Goal: Transaction & Acquisition: Purchase product/service

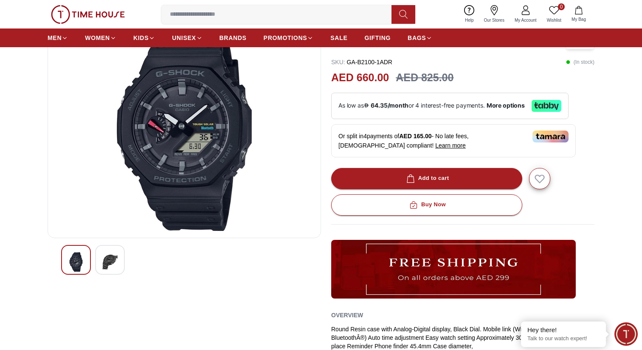
scroll to position [75, 0]
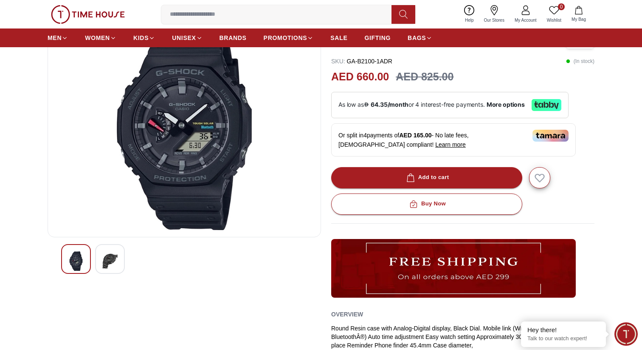
click at [104, 260] on img at bounding box center [109, 261] width 15 height 20
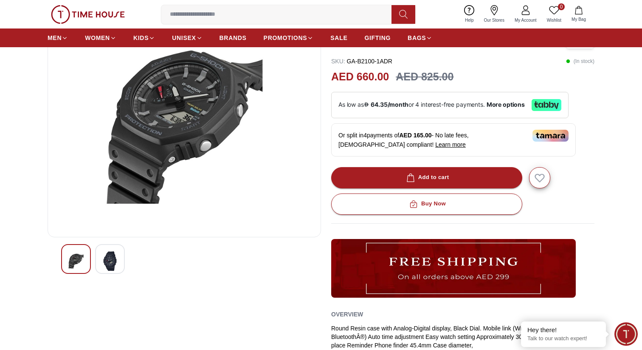
click at [72, 256] on img at bounding box center [75, 261] width 15 height 20
click at [110, 269] on img at bounding box center [109, 261] width 15 height 20
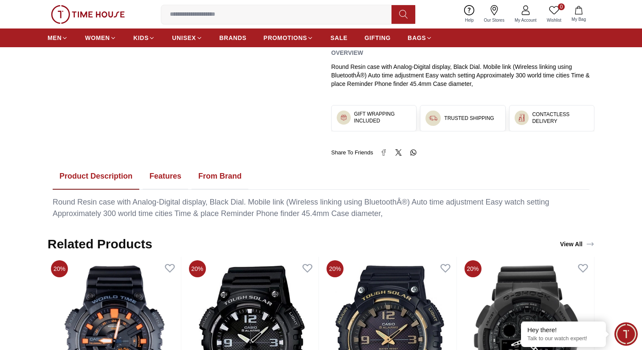
scroll to position [337, 0]
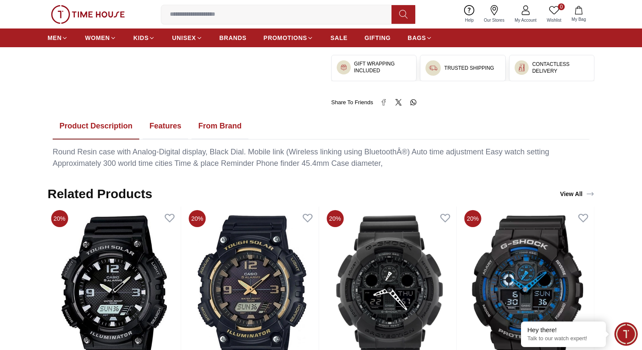
scroll to position [392, 0]
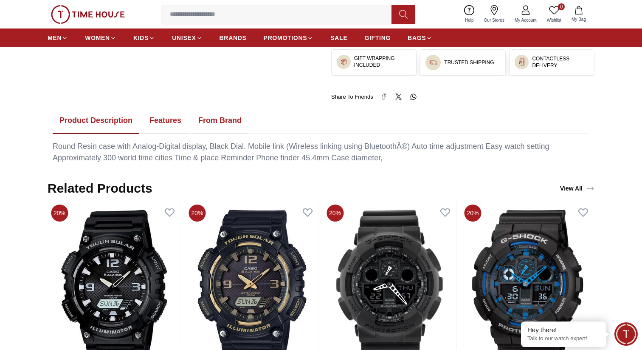
click at [167, 119] on button "Features" at bounding box center [165, 120] width 45 height 26
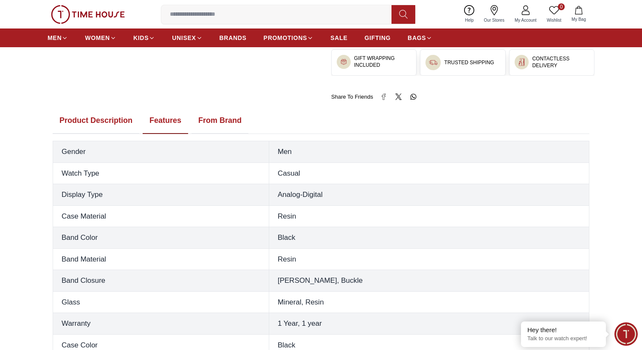
click at [95, 118] on button "Product Description" at bounding box center [96, 120] width 87 height 26
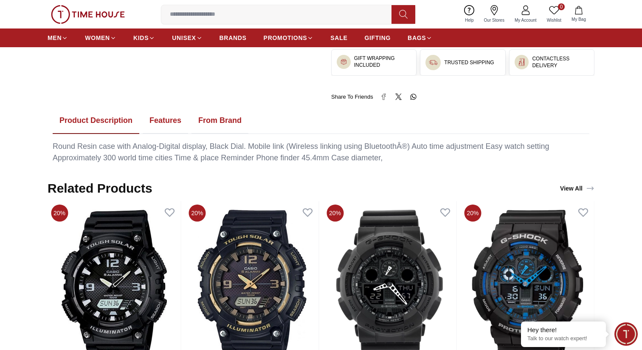
click at [171, 119] on button "Features" at bounding box center [165, 120] width 45 height 26
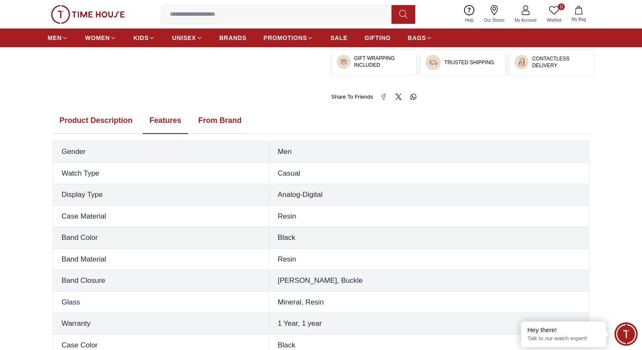
click at [218, 116] on button "From Brand" at bounding box center [220, 120] width 57 height 26
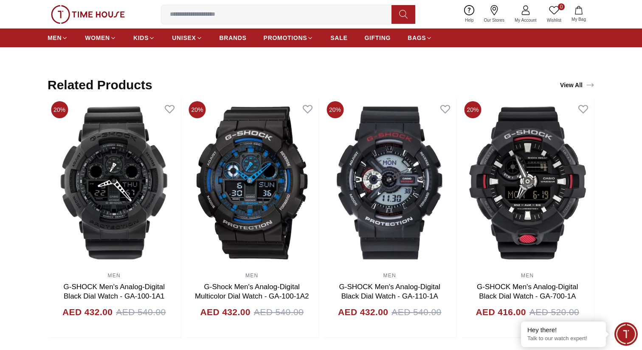
scroll to position [769, 0]
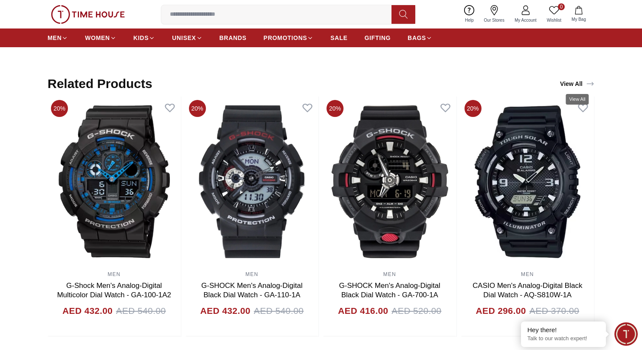
click at [584, 84] on link "View All" at bounding box center [578, 84] width 38 height 12
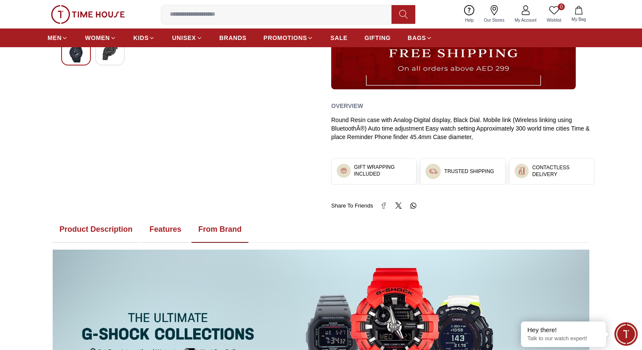
scroll to position [0, 0]
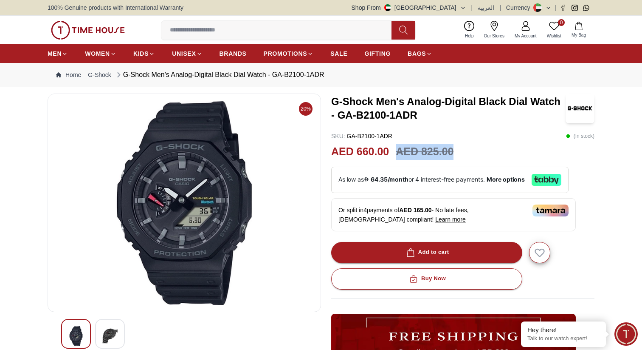
drag, startPoint x: 398, startPoint y: 153, endPoint x: 462, endPoint y: 153, distance: 64.6
click at [462, 153] on div "AED 660.00 AED 825.00" at bounding box center [462, 152] width 263 height 16
click at [522, 179] on span "More options" at bounding box center [506, 179] width 38 height 7
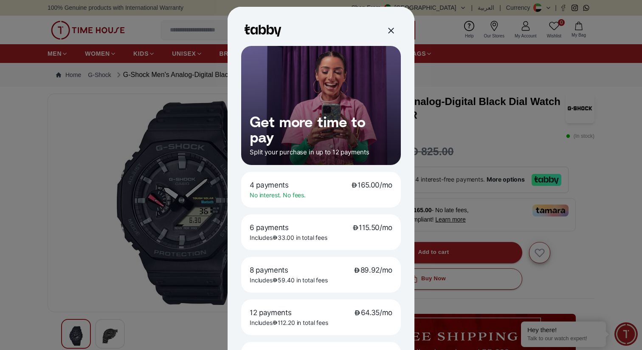
click at [312, 186] on p "4 payments 165.00/mo" at bounding box center [321, 184] width 143 height 9
click at [393, 31] on div at bounding box center [391, 30] width 10 height 10
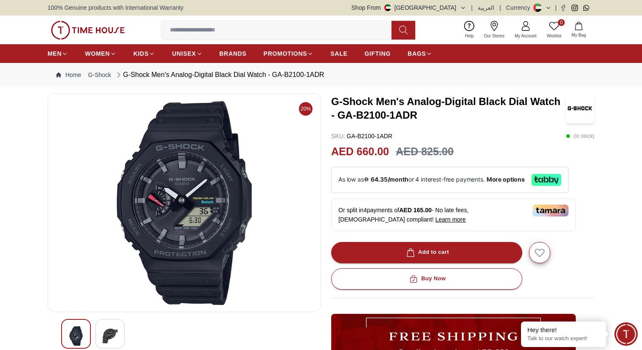
click at [483, 116] on h3 "G-Shock Men's Analog-Digital Black Dial Watch - GA-B2100-1ADR" at bounding box center [448, 108] width 235 height 27
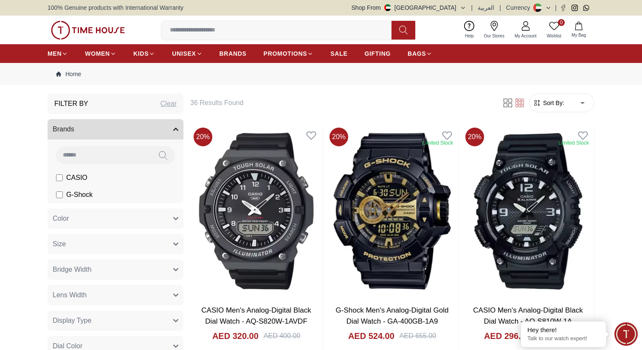
click at [82, 194] on span "G-Shock" at bounding box center [79, 194] width 26 height 10
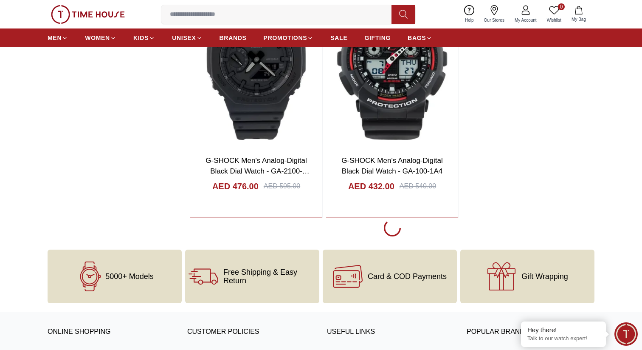
scroll to position [1647, 0]
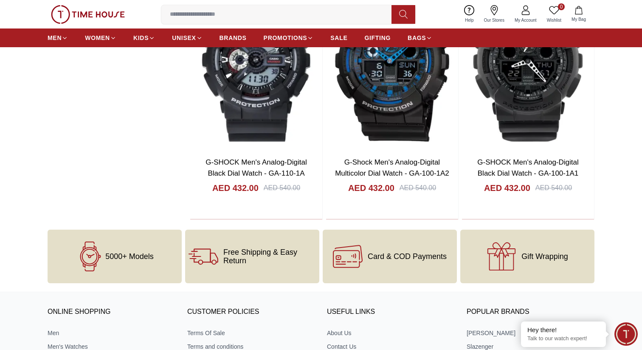
scroll to position [1843, 0]
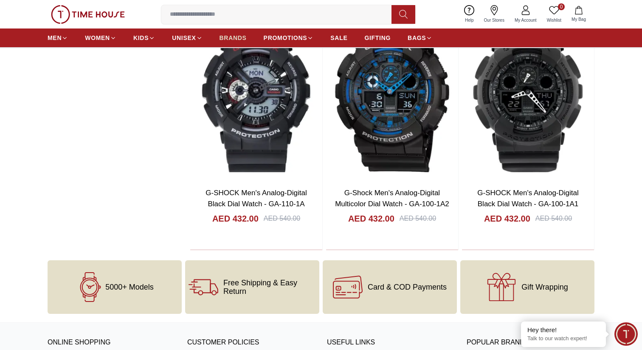
click at [237, 36] on span "BRANDS" at bounding box center [233, 38] width 27 height 8
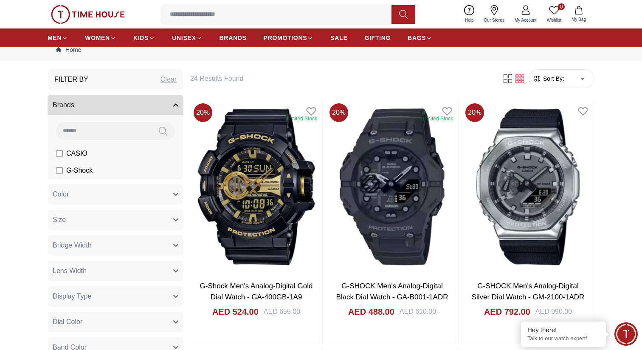
scroll to position [0, 0]
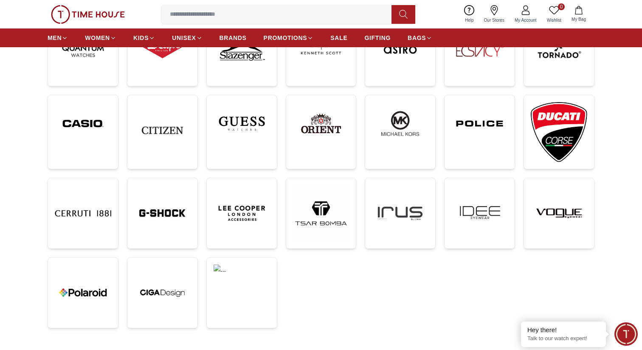
scroll to position [175, 0]
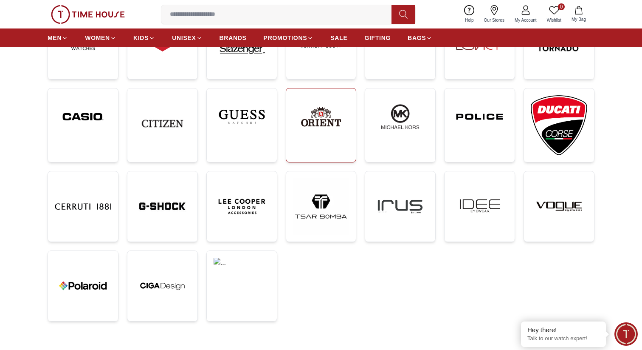
click at [316, 123] on img at bounding box center [321, 116] width 57 height 43
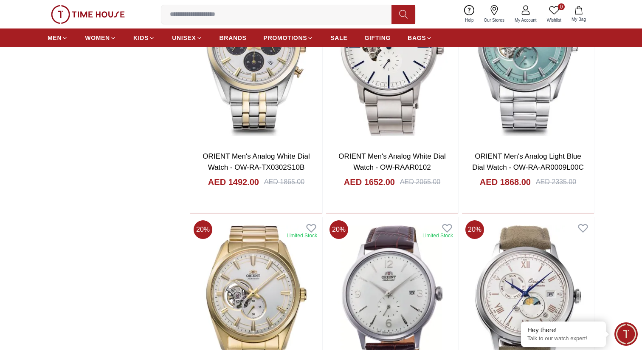
scroll to position [1168, 0]
